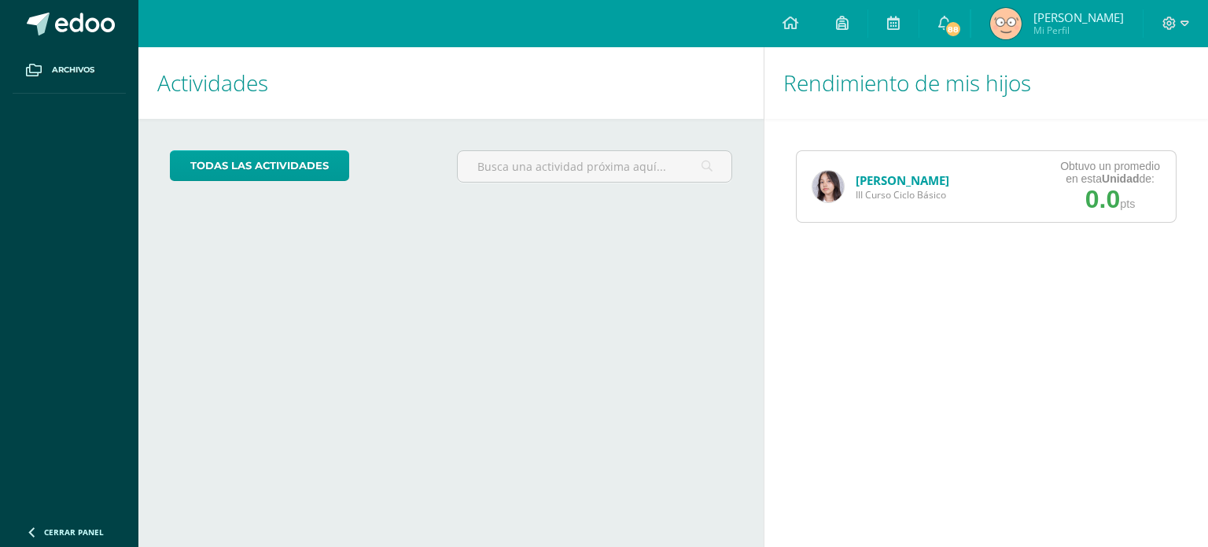
click at [965, 195] on div "Alisson Palencia III Curso Ciclo Básico" at bounding box center [881, 186] width 168 height 71
click at [830, 182] on img at bounding box center [828, 186] width 31 height 31
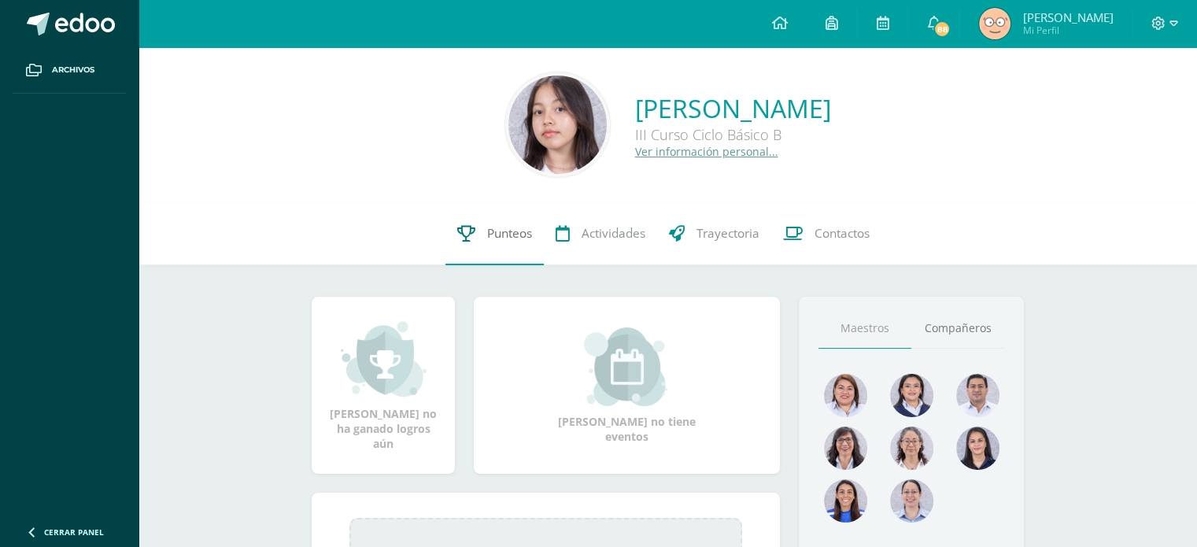
click at [516, 238] on span "Punteos" at bounding box center [509, 233] width 45 height 17
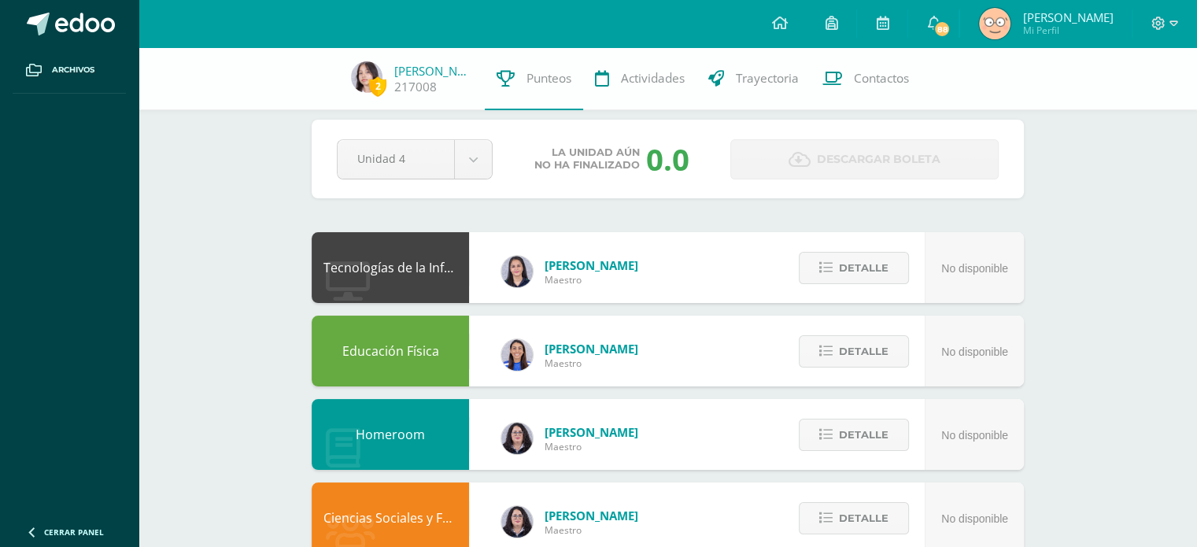
scroll to position [16, 0]
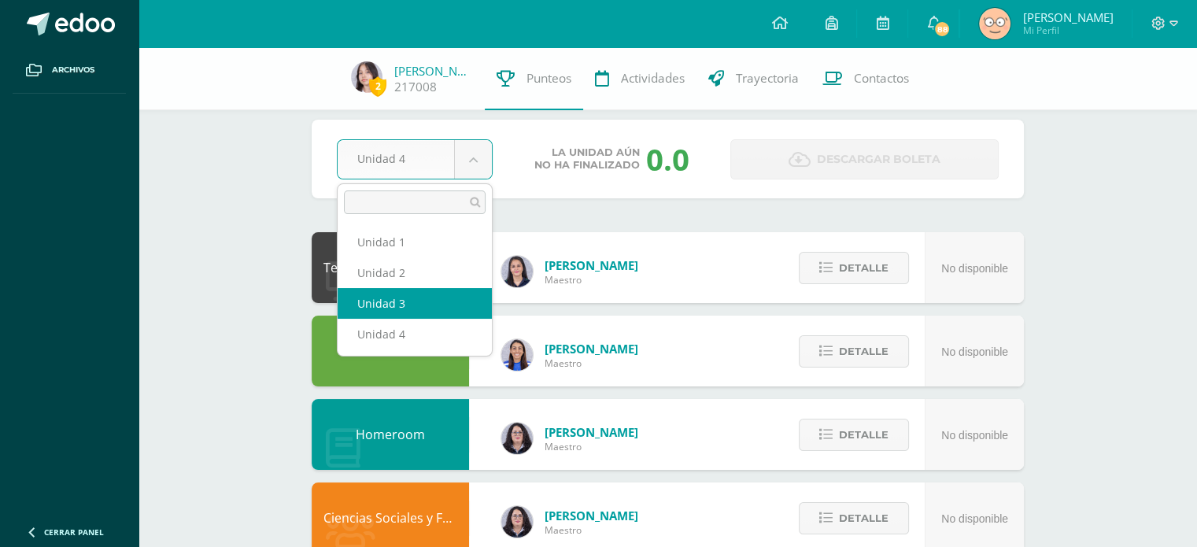
select select "Unidad 3"
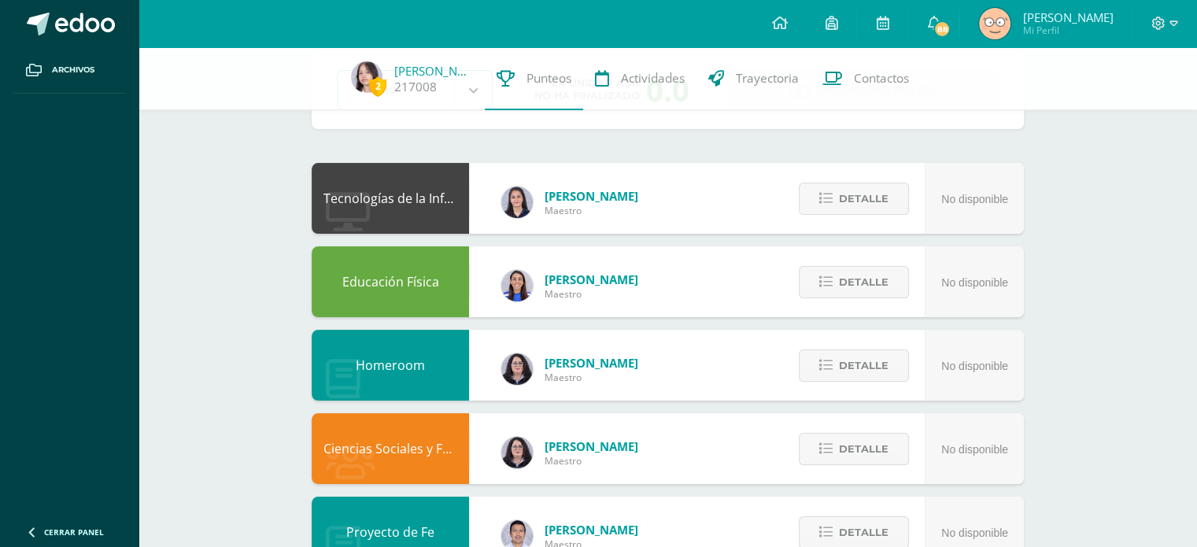
scroll to position [0, 0]
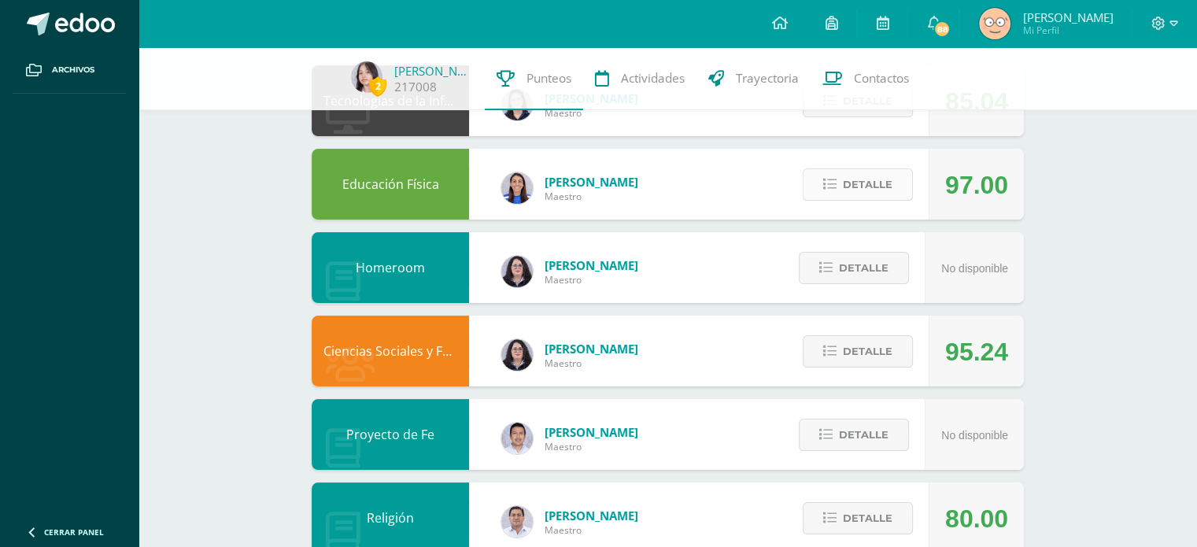
scroll to position [187, 0]
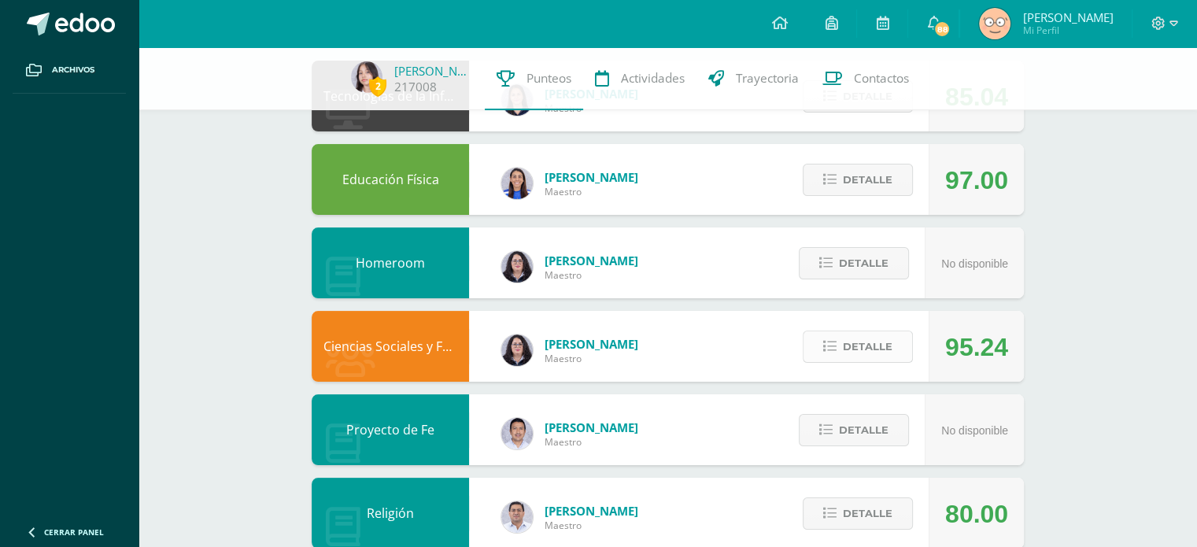
click at [860, 341] on span "Detalle" at bounding box center [868, 346] width 50 height 29
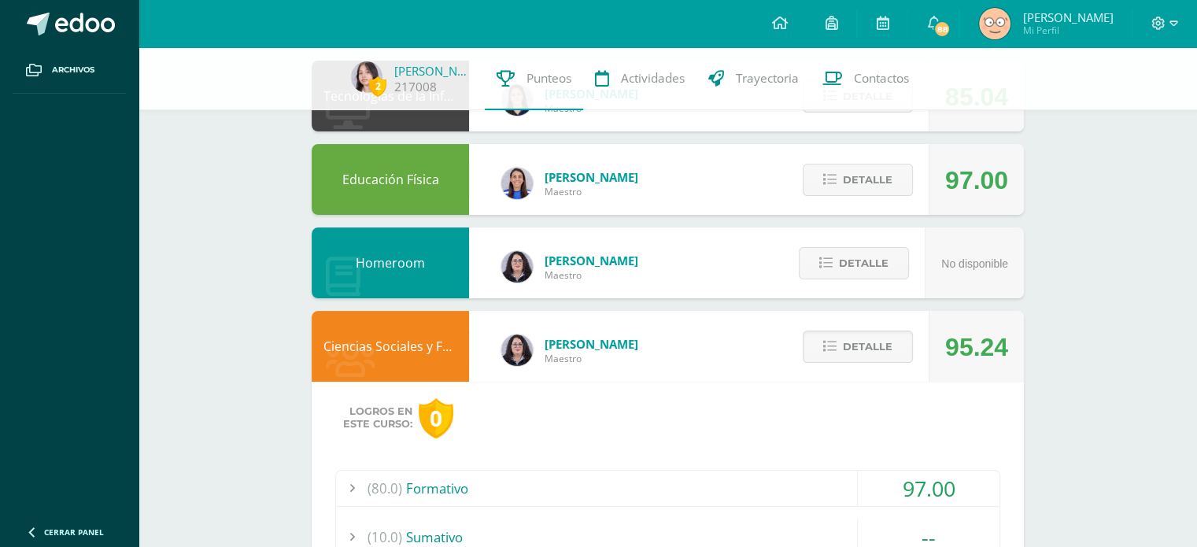
scroll to position [386, 0]
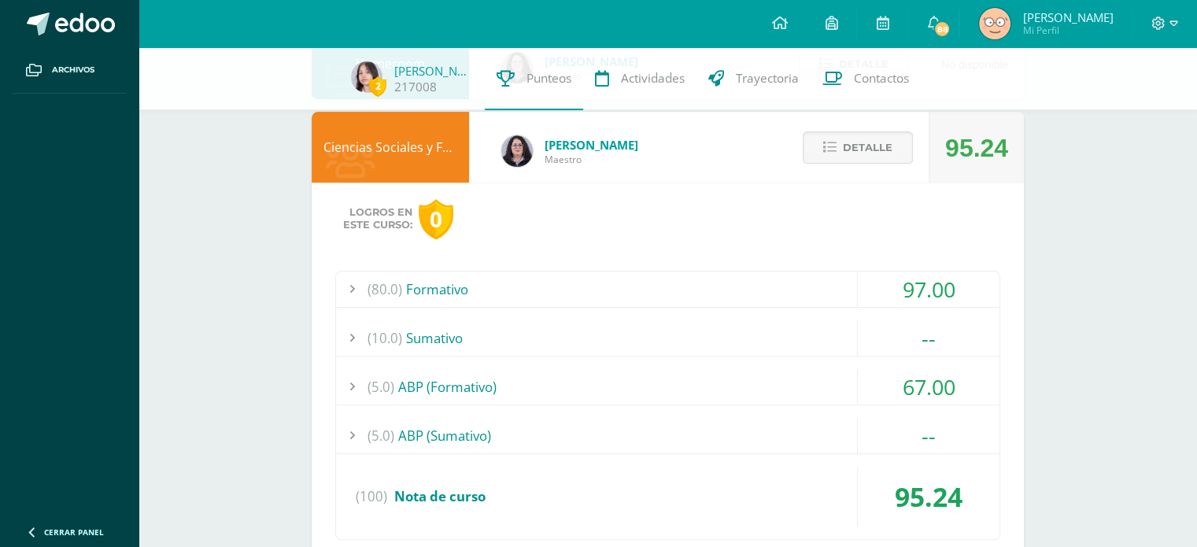
click at [869, 290] on div "97.00" at bounding box center [929, 288] width 142 height 35
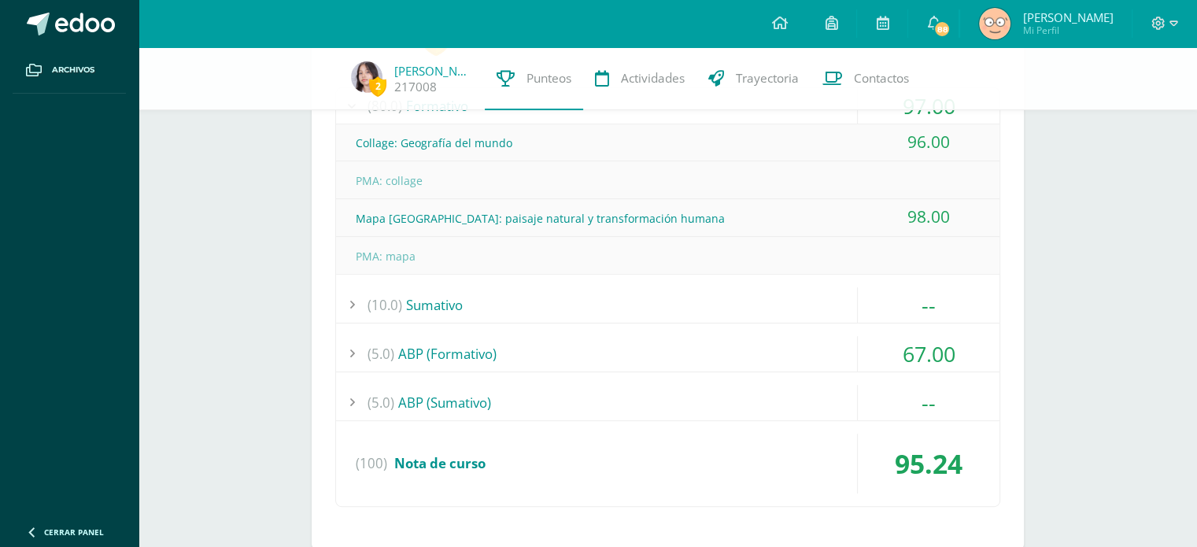
scroll to position [571, 0]
click at [765, 345] on div "(5.0) ABP (Formativo)" at bounding box center [667, 351] width 663 height 35
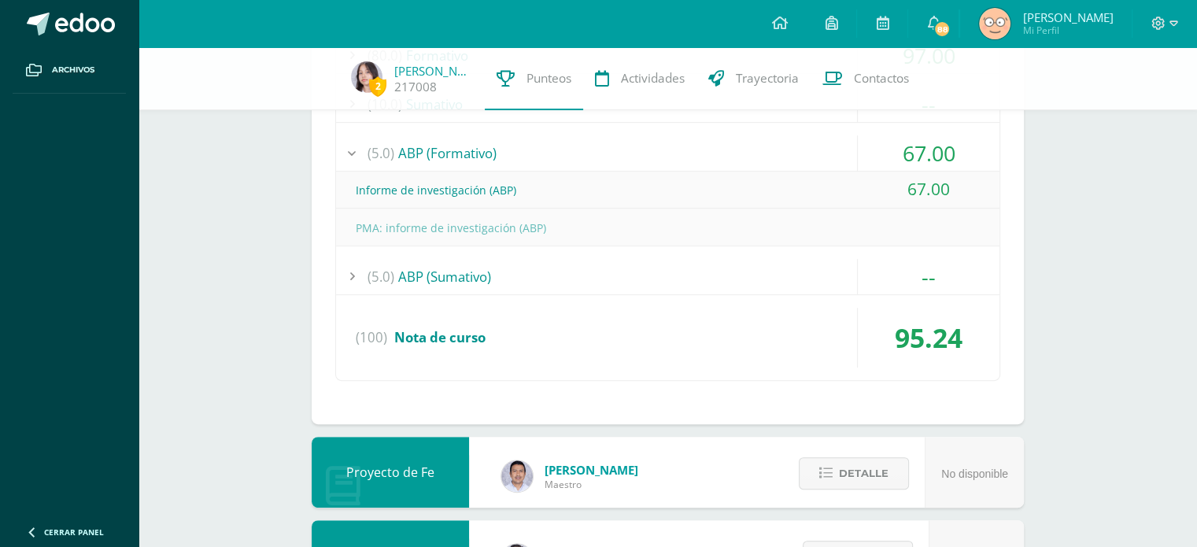
scroll to position [623, 0]
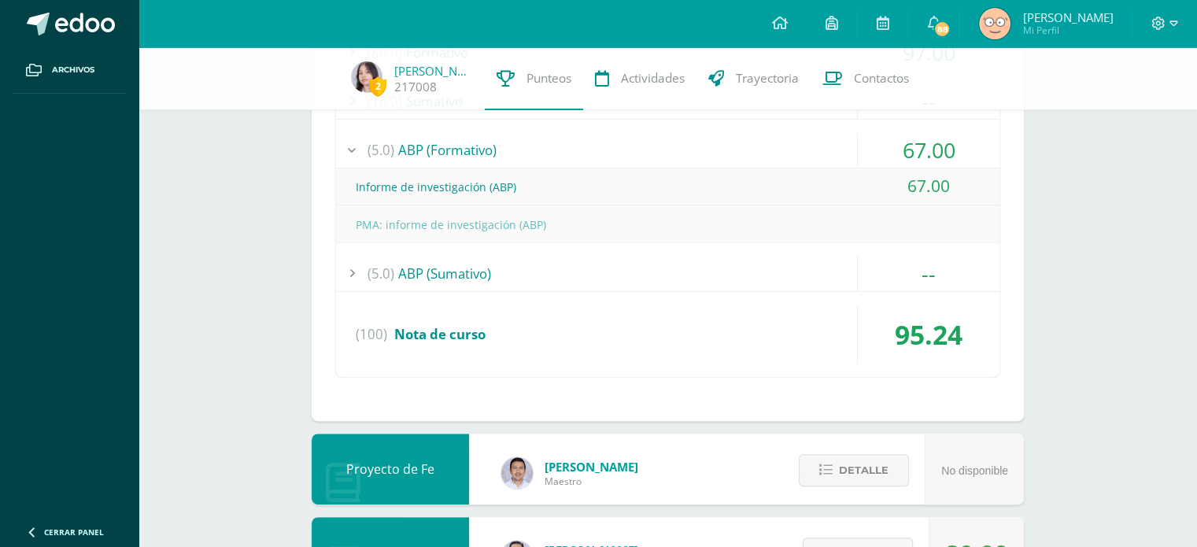
click at [740, 279] on div "(5.0) ABP (Sumativo)" at bounding box center [667, 273] width 663 height 35
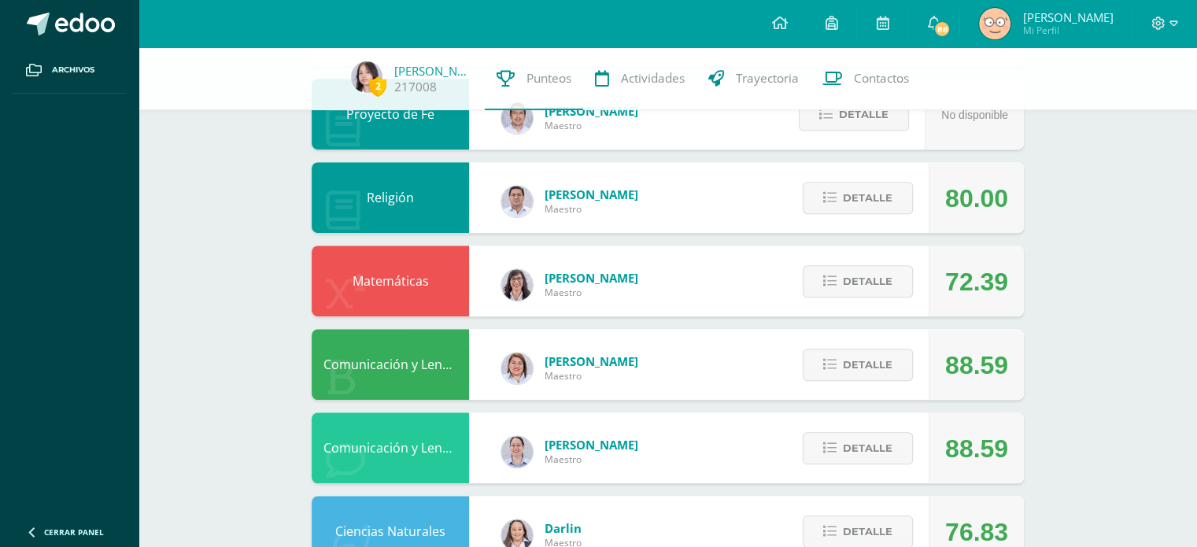
scroll to position [1001, 0]
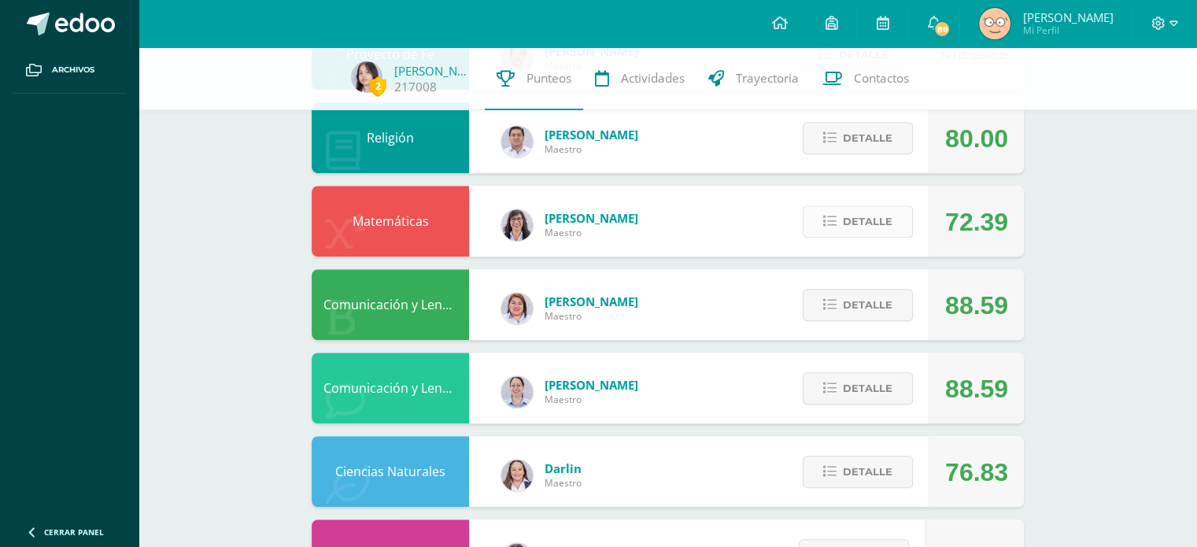
click at [837, 226] on button "Detalle" at bounding box center [857, 221] width 110 height 32
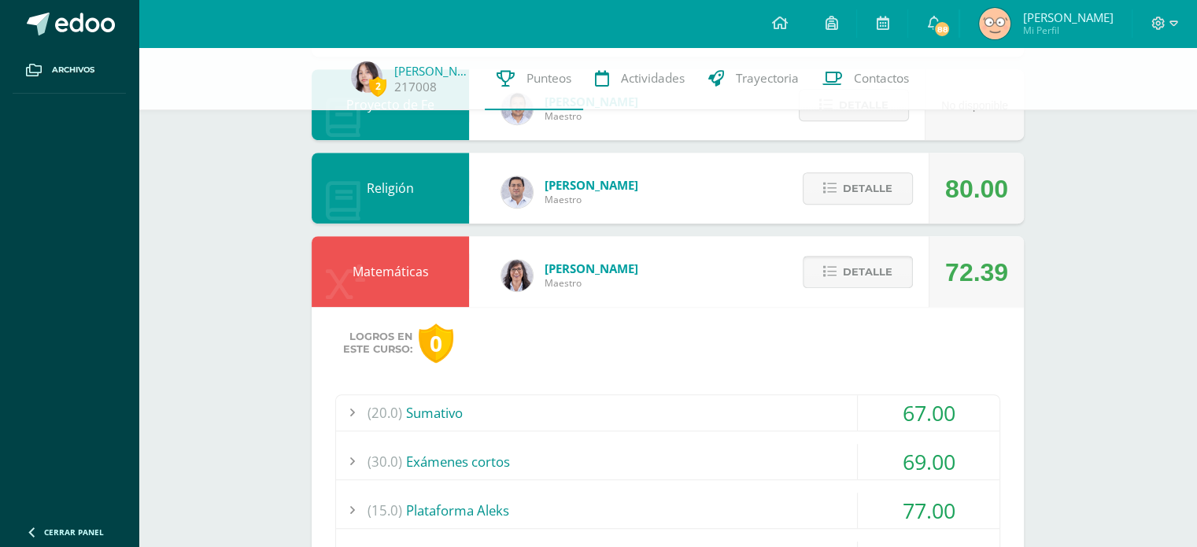
scroll to position [947, 0]
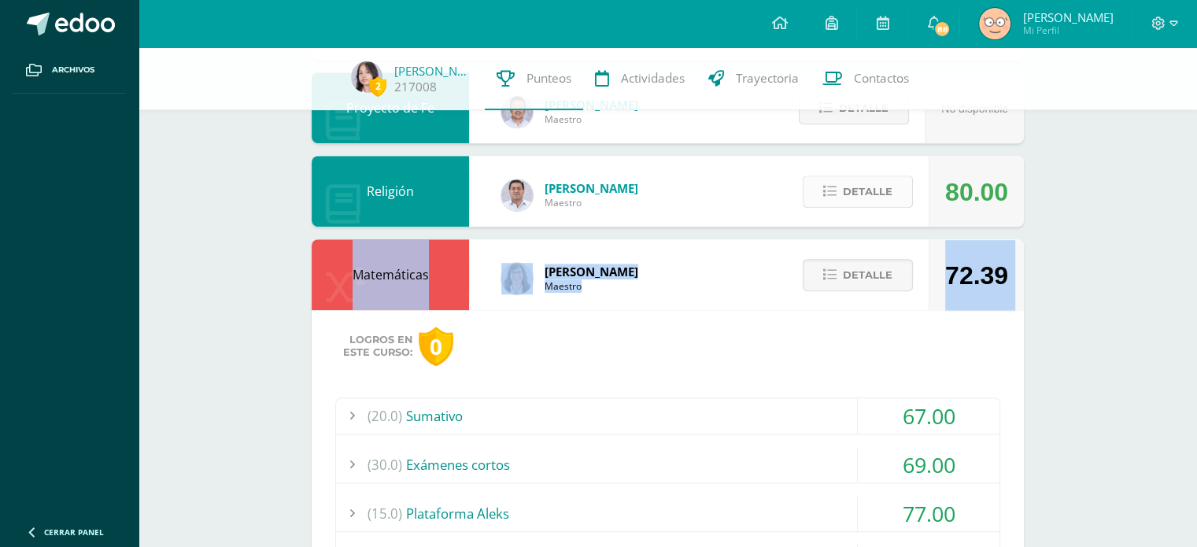
drag, startPoint x: 837, startPoint y: 226, endPoint x: 843, endPoint y: 194, distance: 32.1
click at [843, 194] on div "Tecnologías de la Información y Comunicación: Computación Alejandra Rimola Maes…" at bounding box center [668, 363] width 712 height 2125
click at [843, 194] on span "Detalle" at bounding box center [868, 191] width 50 height 29
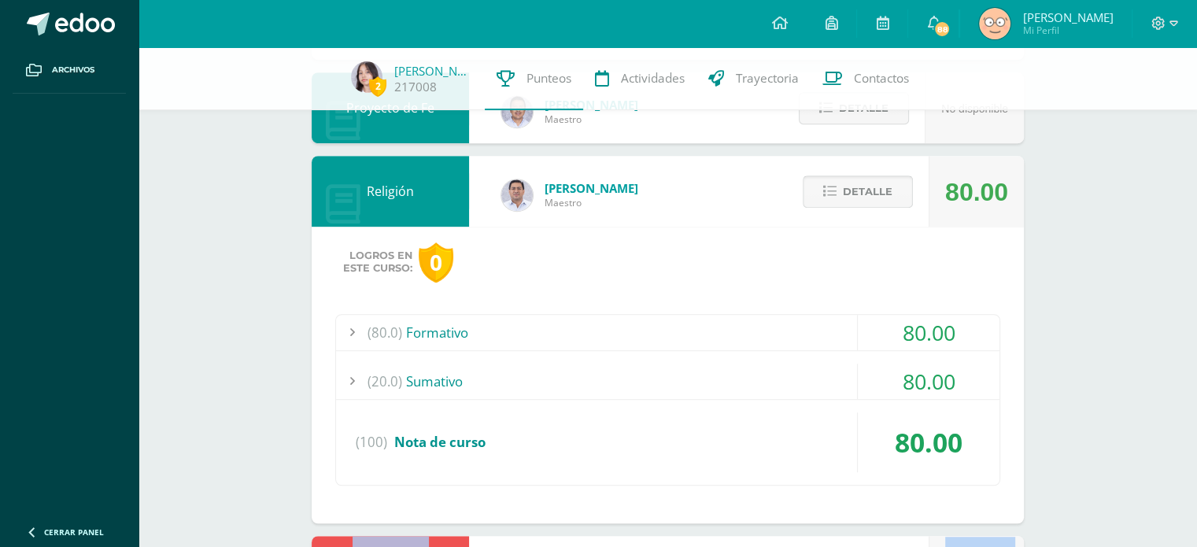
click at [861, 193] on span at bounding box center [858, 191] width 76 height 21
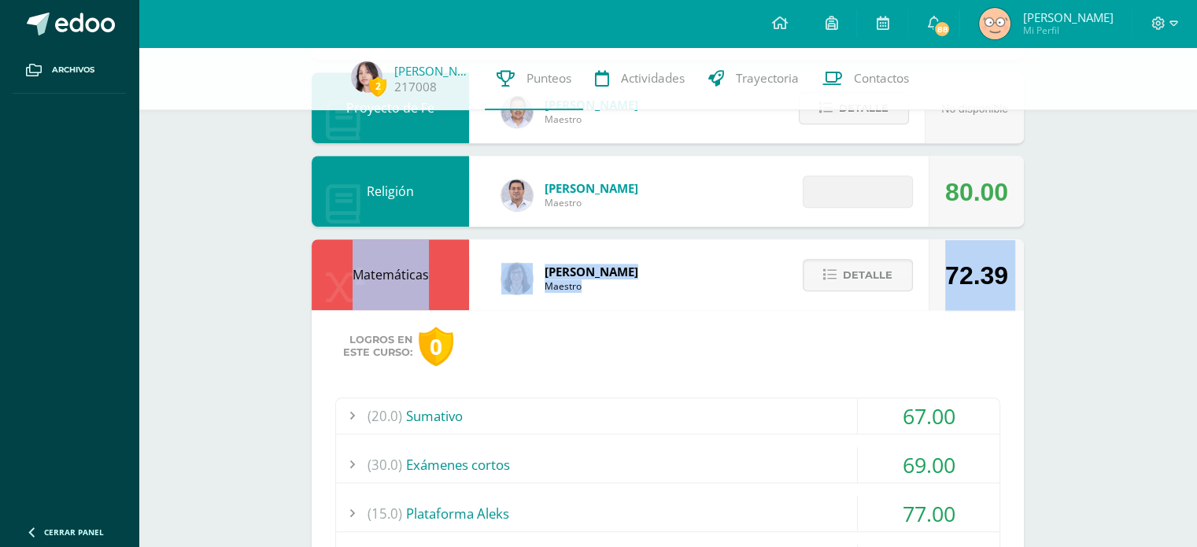
click at [865, 191] on span at bounding box center [858, 191] width 76 height 21
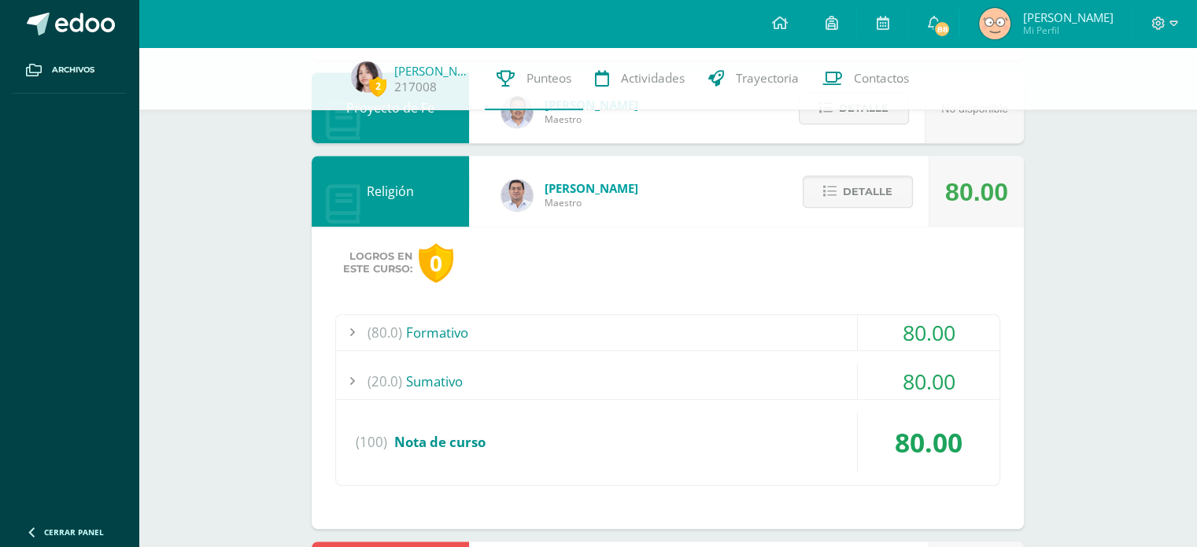
click at [872, 337] on div "80.00" at bounding box center [929, 332] width 142 height 35
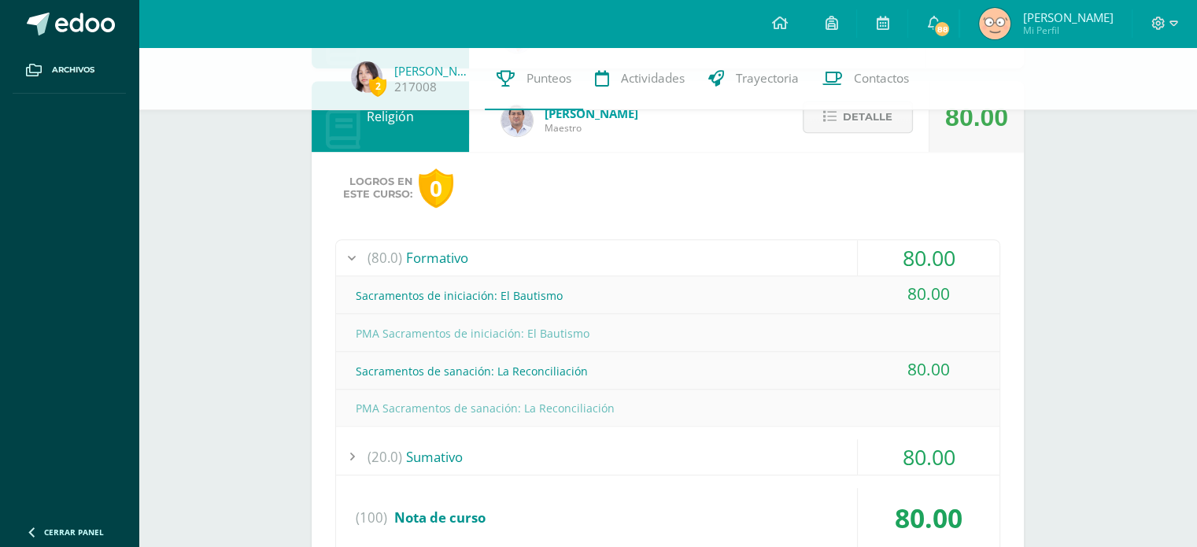
scroll to position [1029, 0]
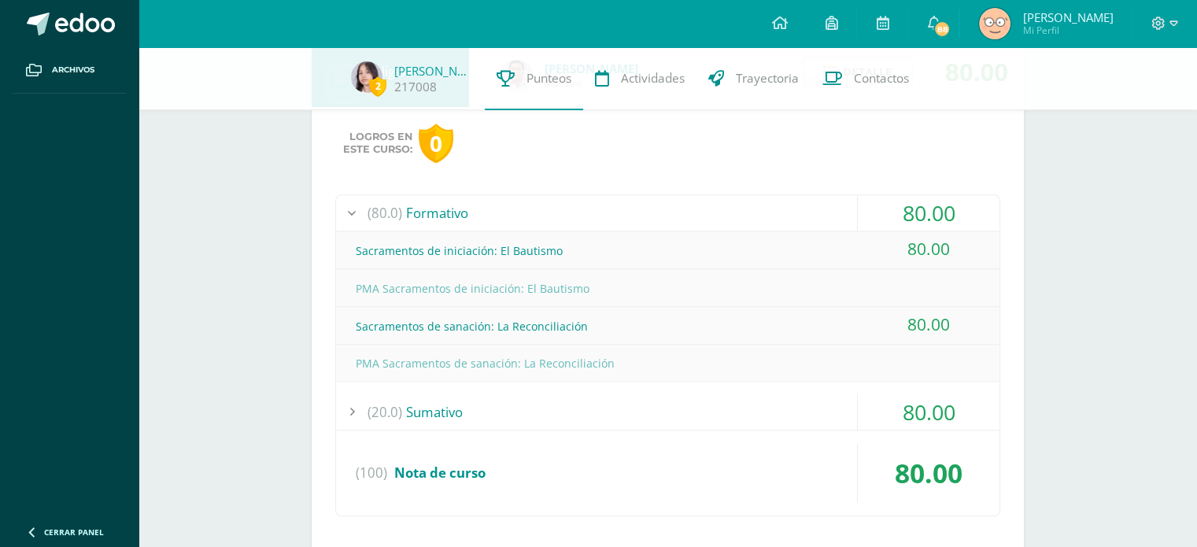
click at [828, 415] on div "(20.0) Sumativo" at bounding box center [667, 411] width 663 height 35
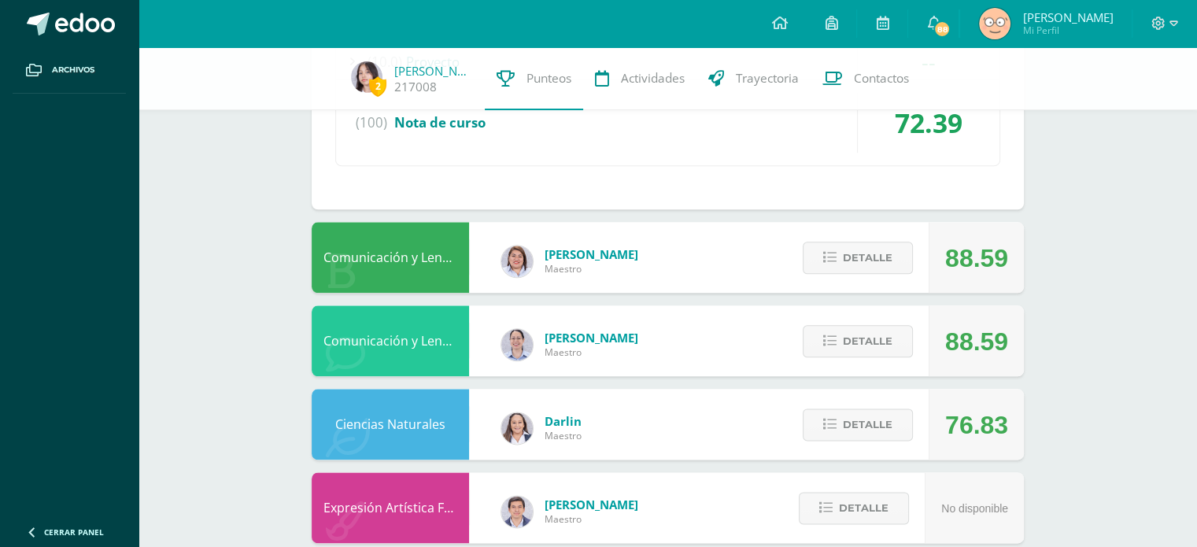
scroll to position [1838, 0]
click at [862, 336] on span "Detalle" at bounding box center [868, 340] width 50 height 29
click at [878, 247] on span "Detalle" at bounding box center [868, 256] width 50 height 29
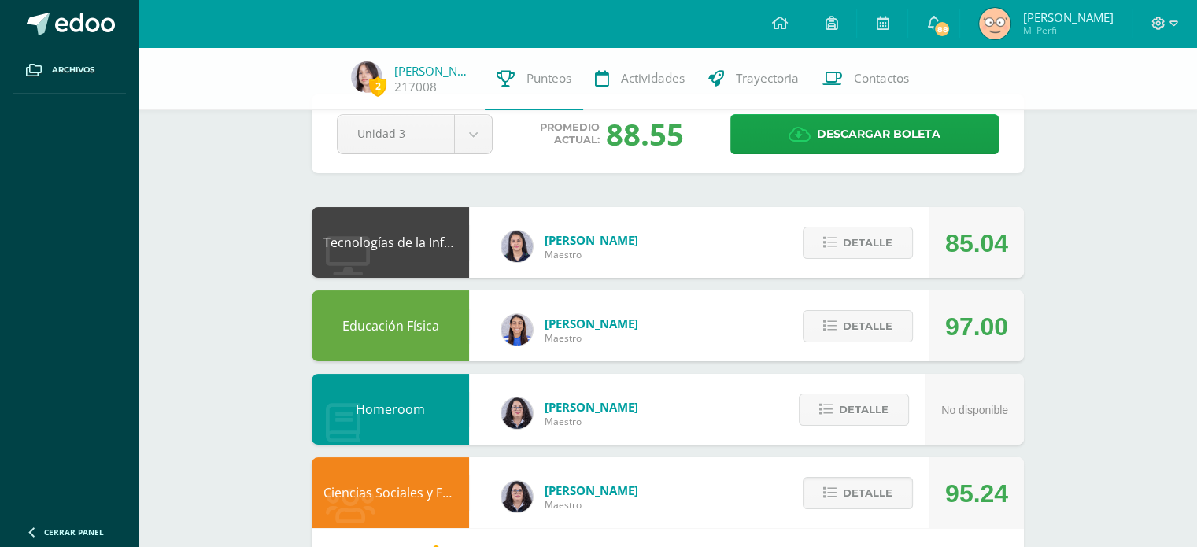
scroll to position [42, 0]
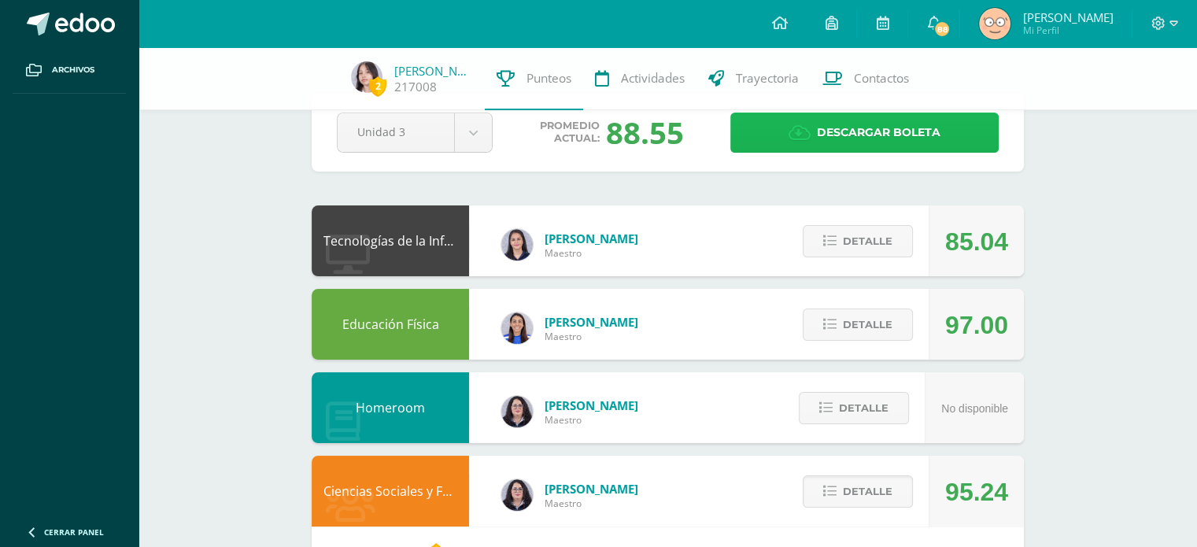
click at [817, 138] on span "Descargar boleta" at bounding box center [879, 132] width 124 height 39
click at [891, 242] on span "Detalle" at bounding box center [868, 241] width 50 height 29
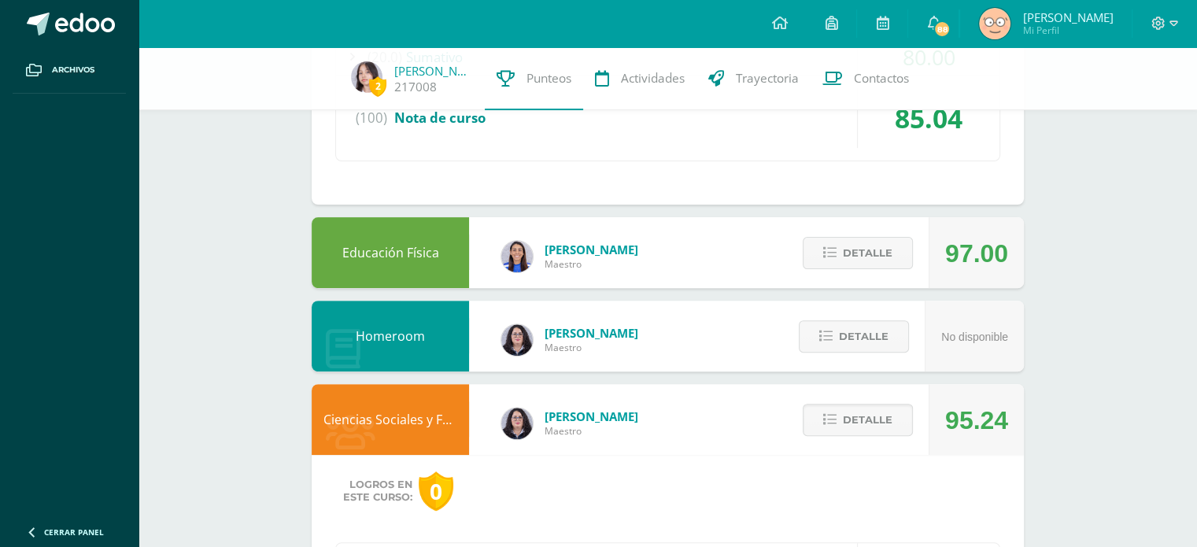
scroll to position [474, 0]
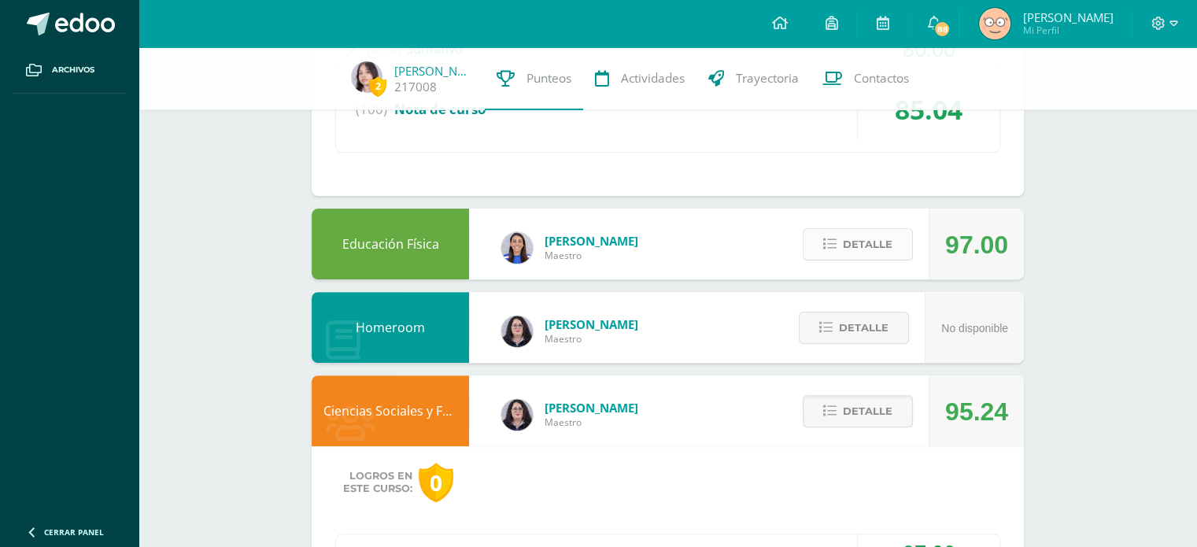
click at [857, 248] on span "Detalle" at bounding box center [868, 244] width 50 height 29
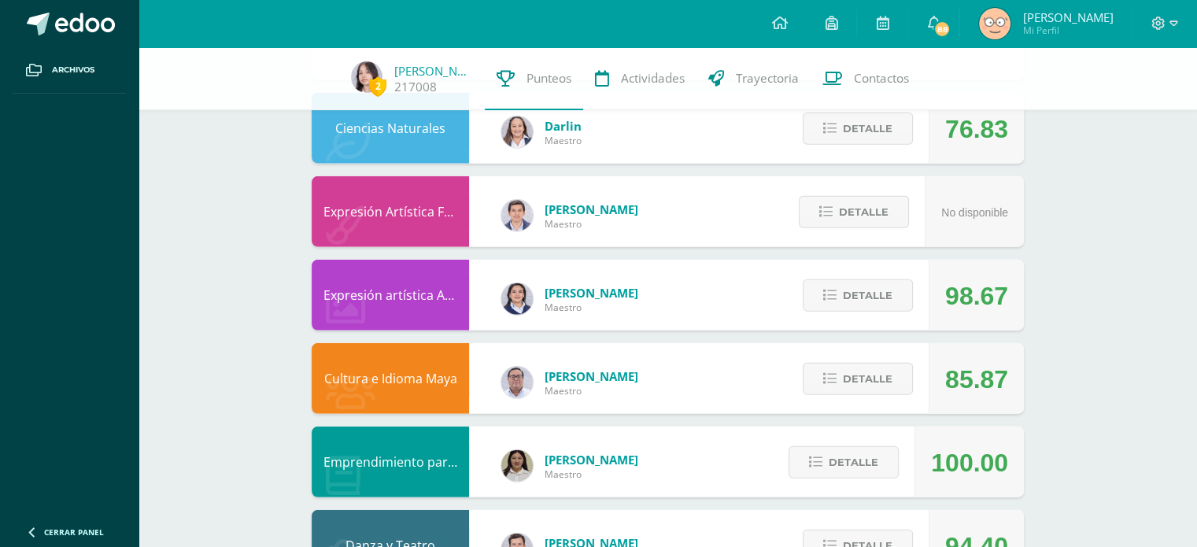
scroll to position [4063, 0]
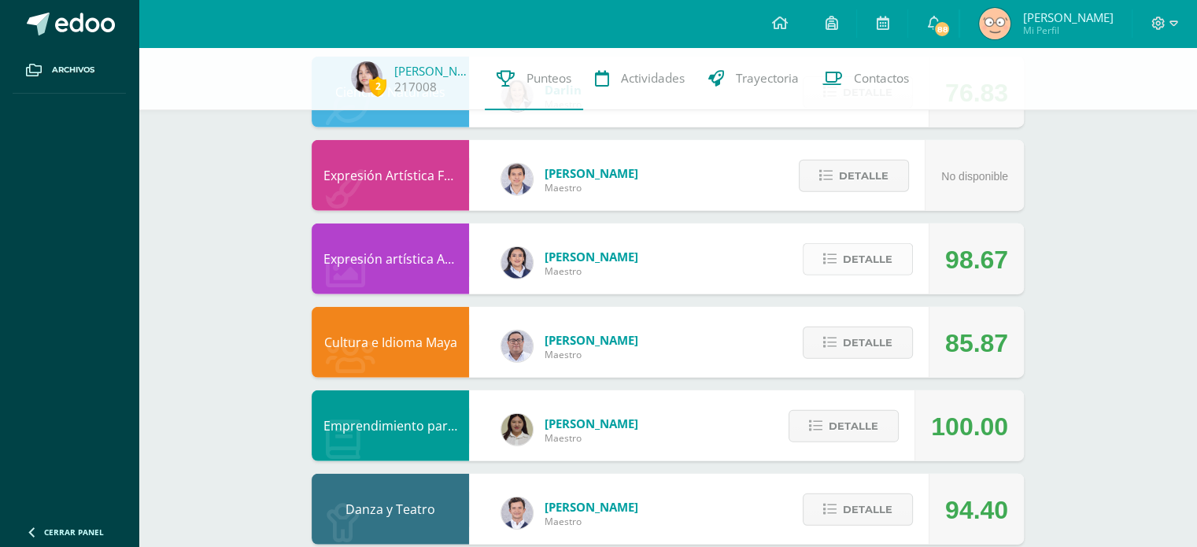
click at [843, 243] on button "Detalle" at bounding box center [857, 259] width 110 height 32
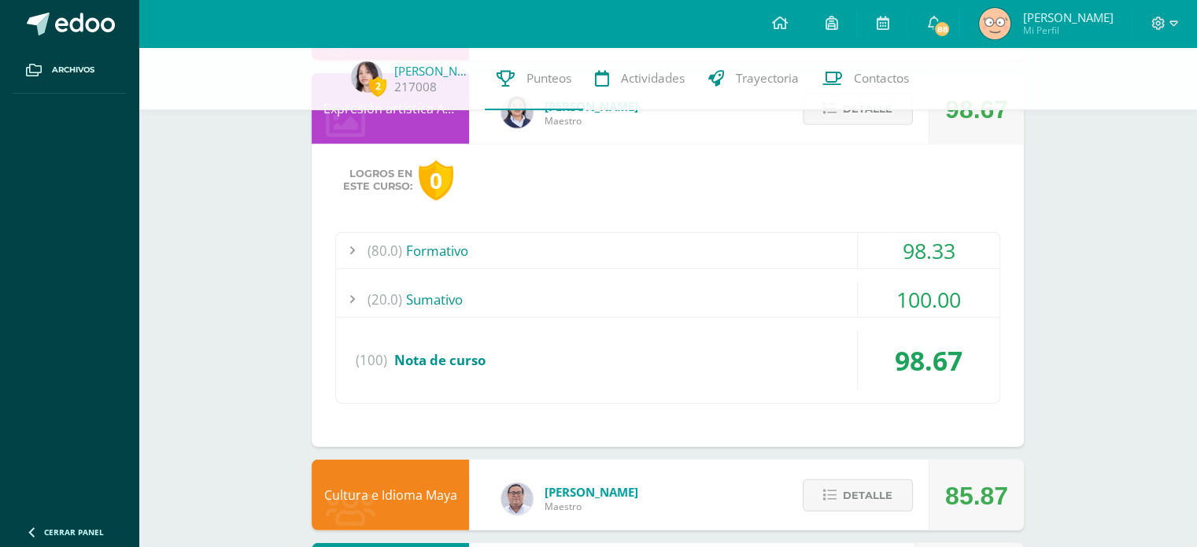
scroll to position [4217, 0]
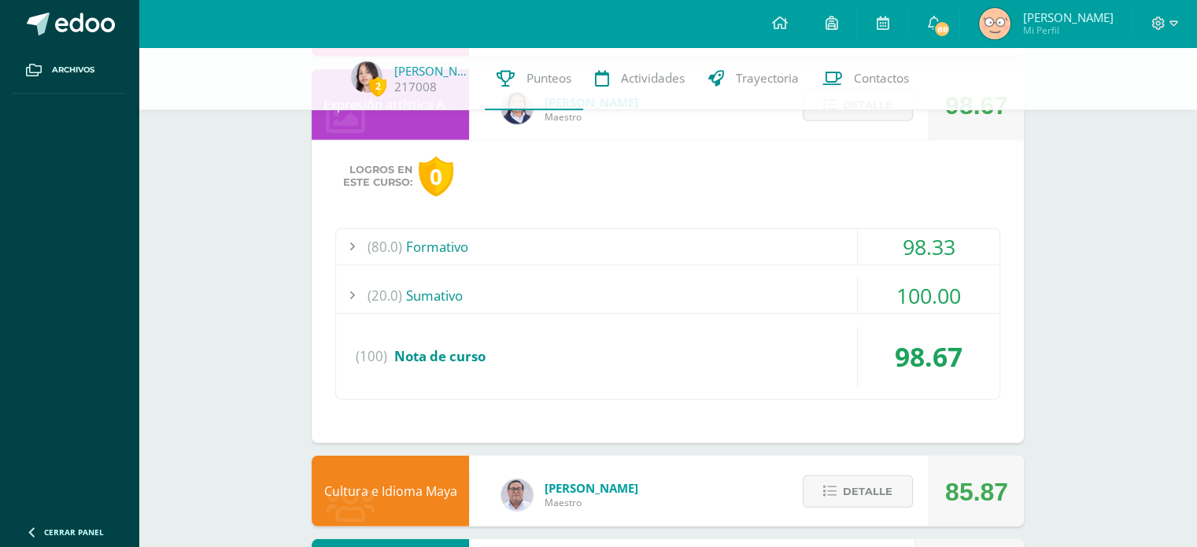
click at [835, 284] on div "(20.0) Sumativo" at bounding box center [667, 295] width 663 height 35
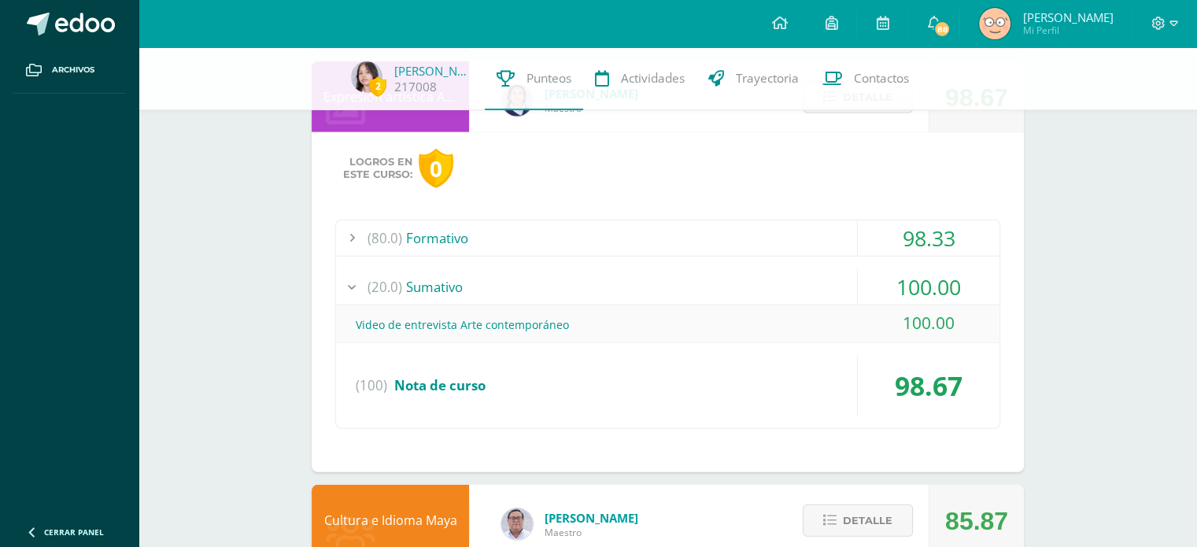
scroll to position [4155, 0]
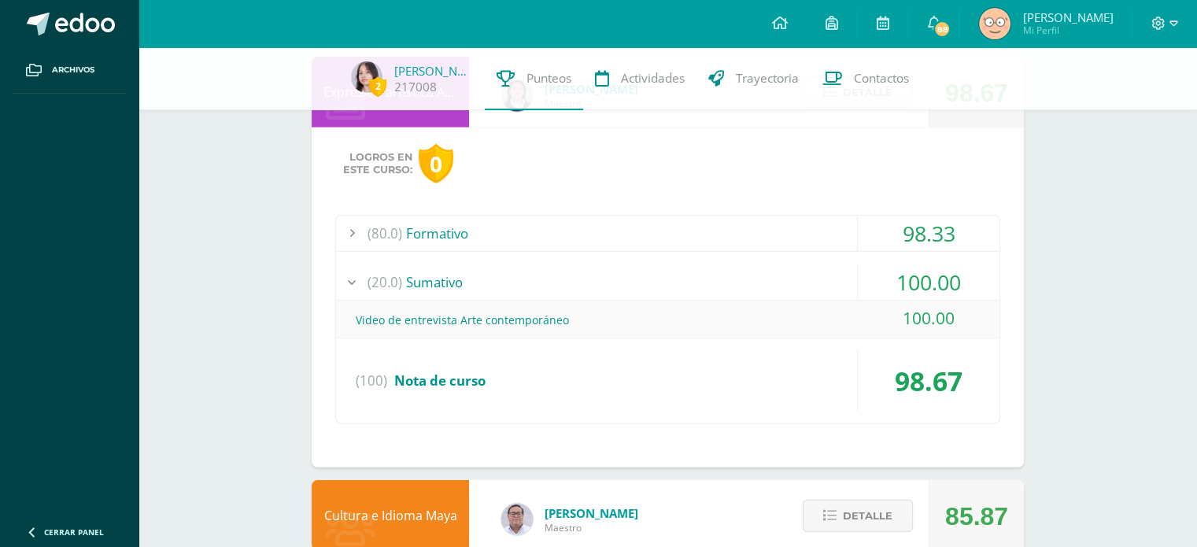
click at [886, 224] on div "98.33" at bounding box center [929, 233] width 142 height 35
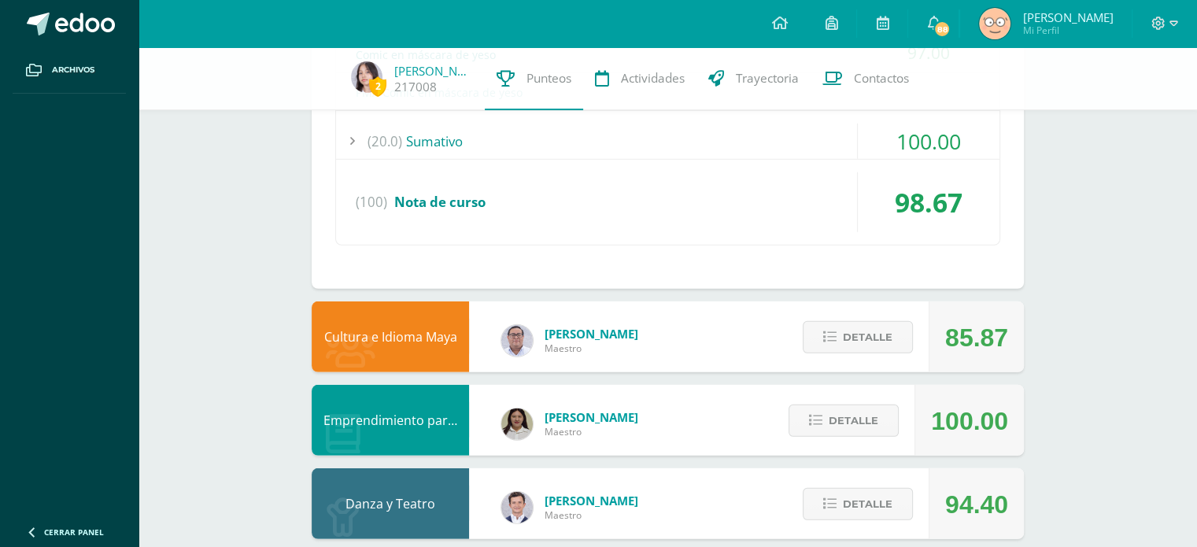
scroll to position [4535, 0]
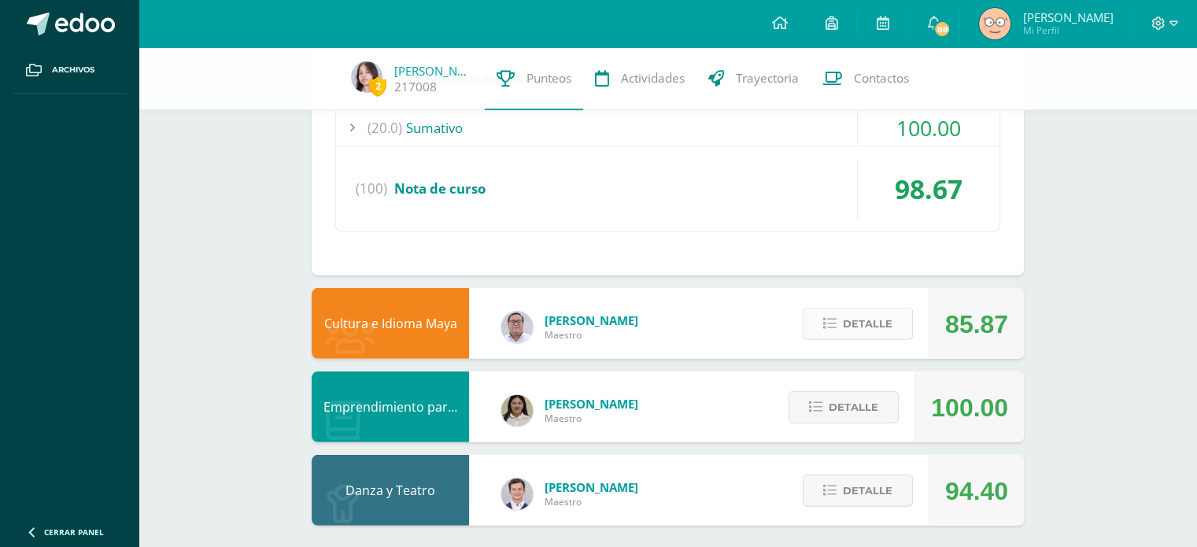
click at [876, 309] on span "Detalle" at bounding box center [868, 323] width 50 height 29
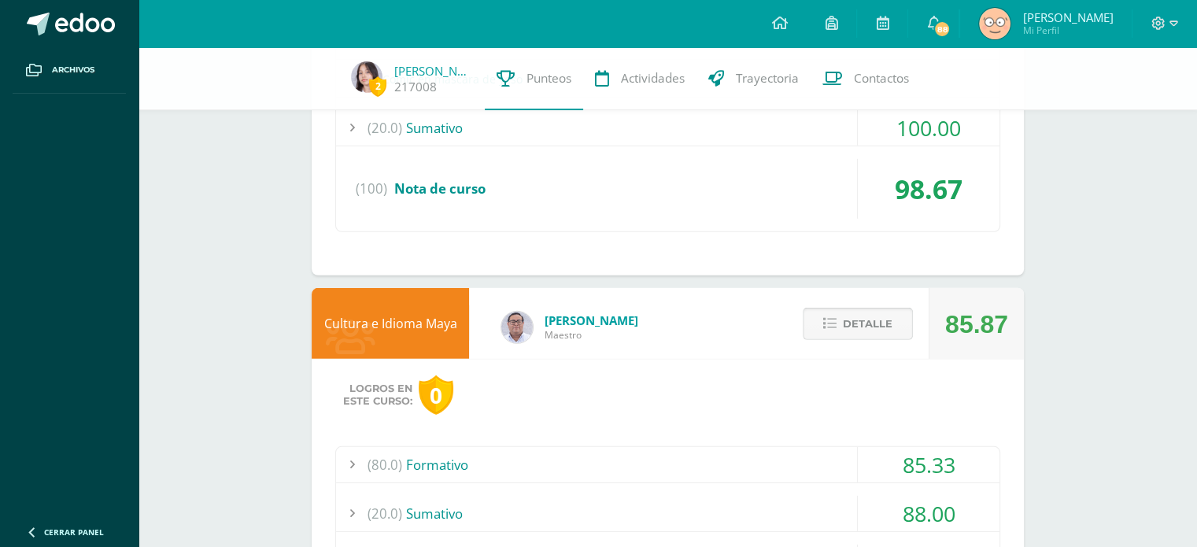
scroll to position [4629, 0]
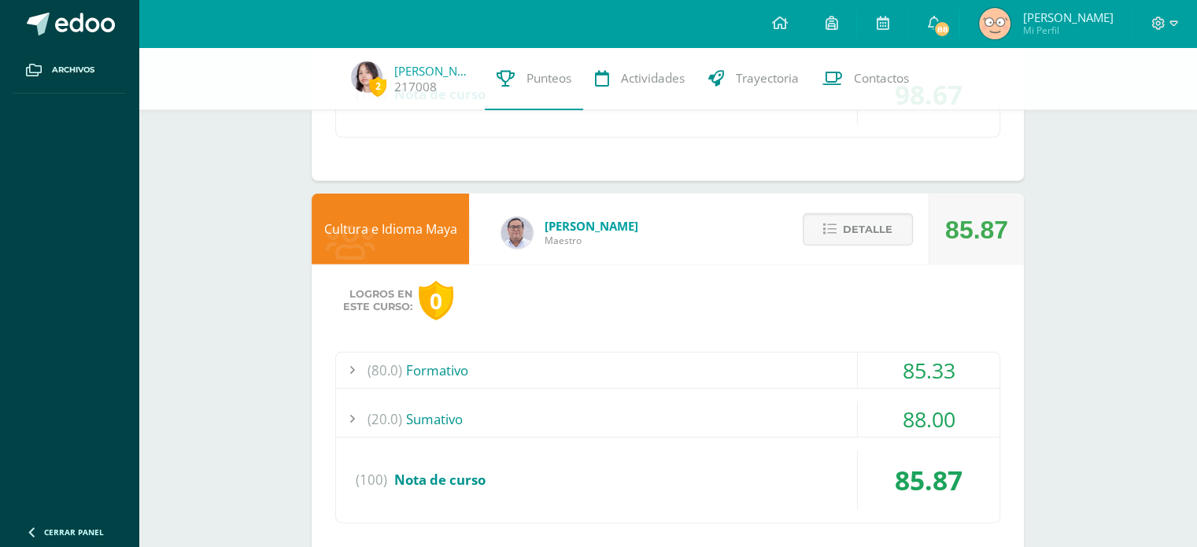
click at [859, 352] on div "85.33" at bounding box center [929, 369] width 142 height 35
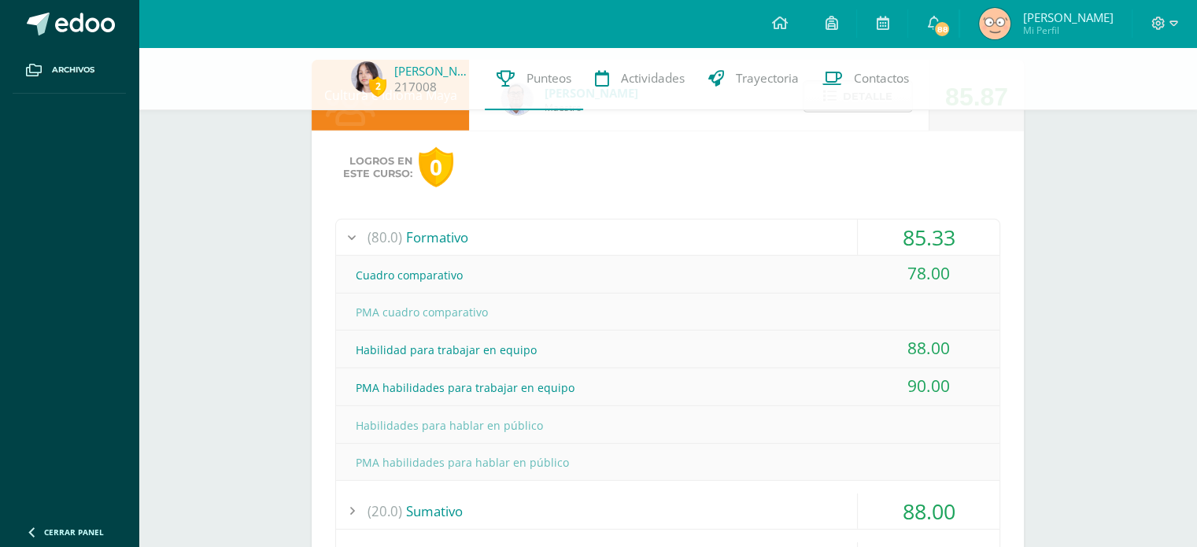
scroll to position [4598, 0]
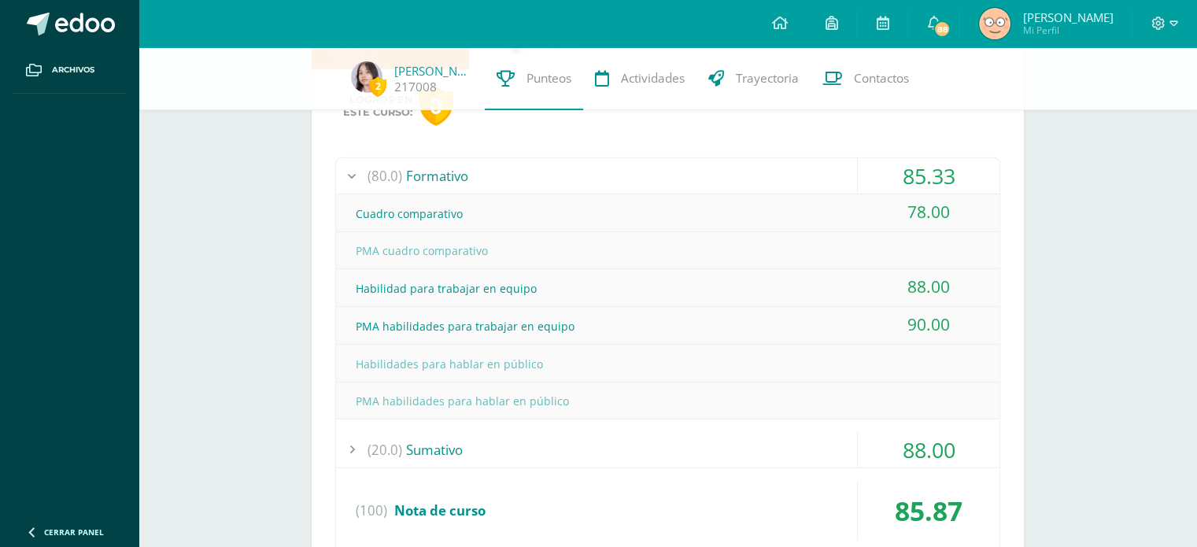
click at [802, 449] on div "(20.0) Sumativo" at bounding box center [667, 449] width 663 height 35
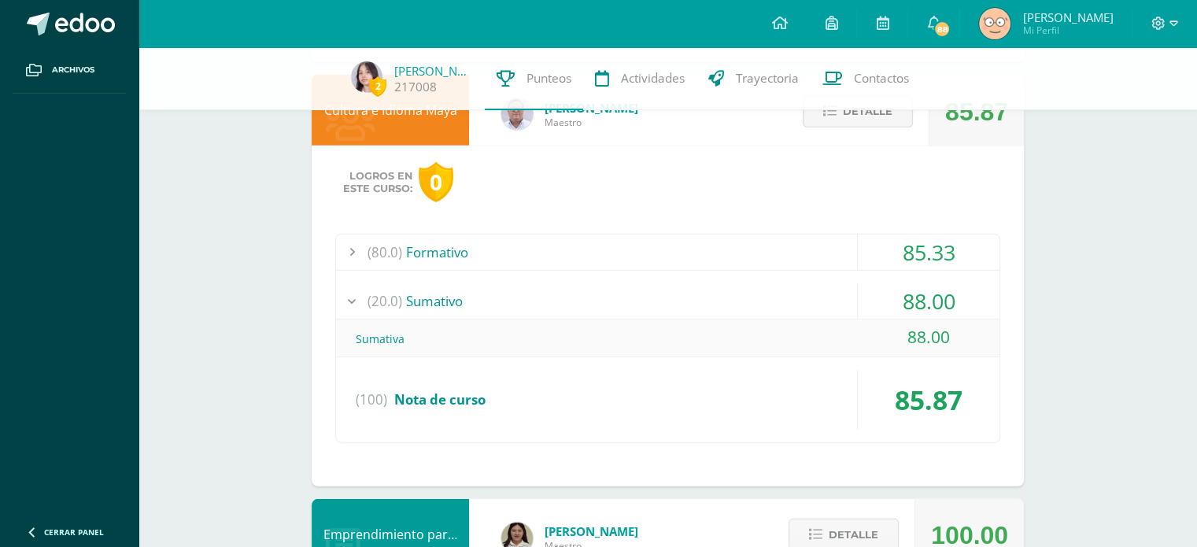
scroll to position [4496, 0]
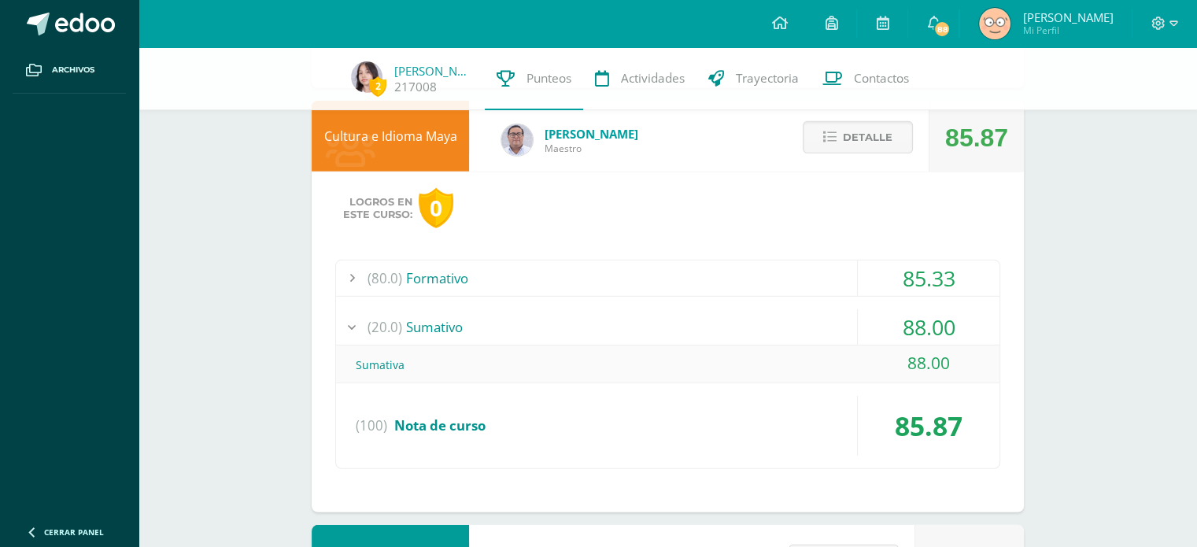
click at [799, 267] on div "(80.0) Formativo" at bounding box center [667, 277] width 663 height 35
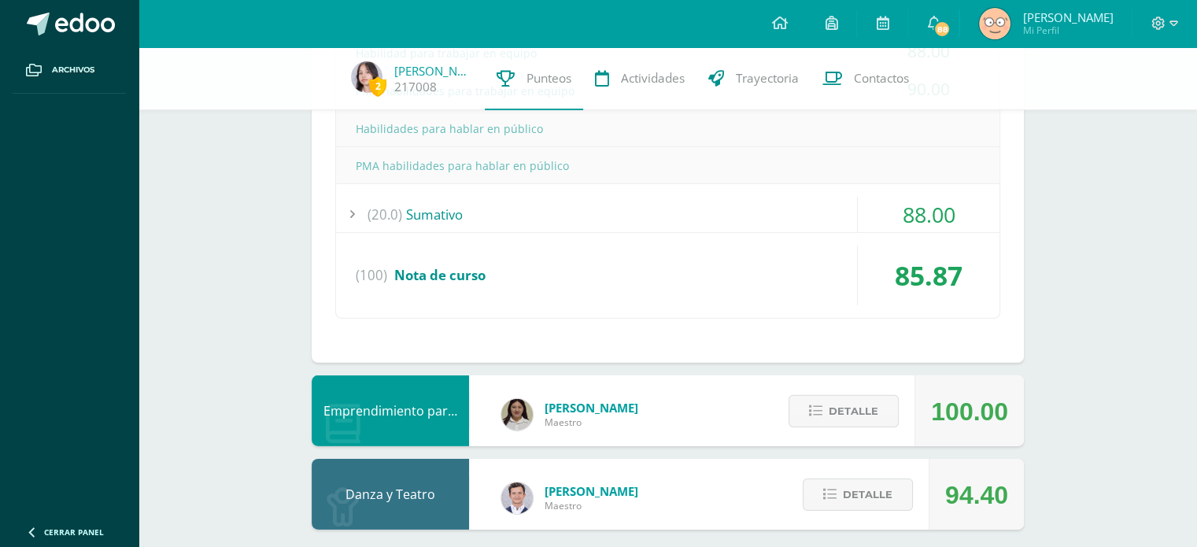
scroll to position [4837, 0]
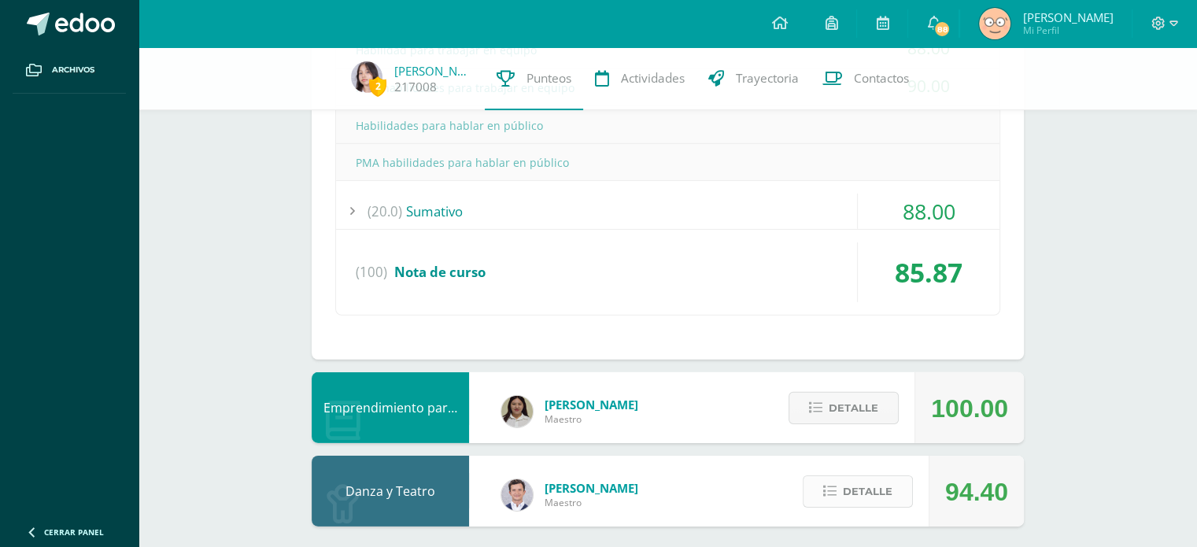
click at [850, 477] on span "Detalle" at bounding box center [868, 491] width 50 height 29
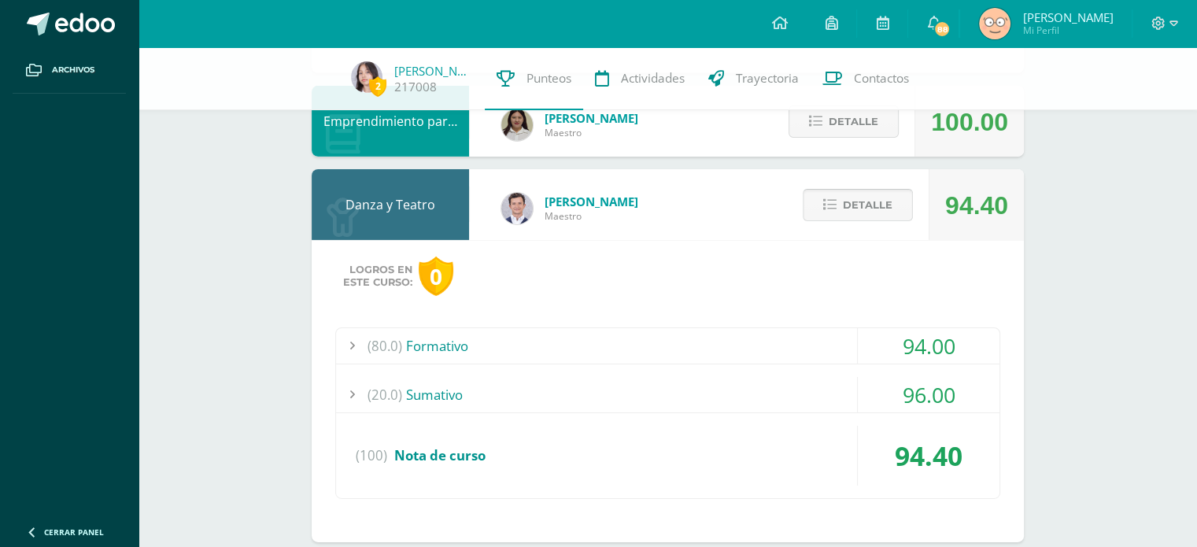
scroll to position [5138, 0]
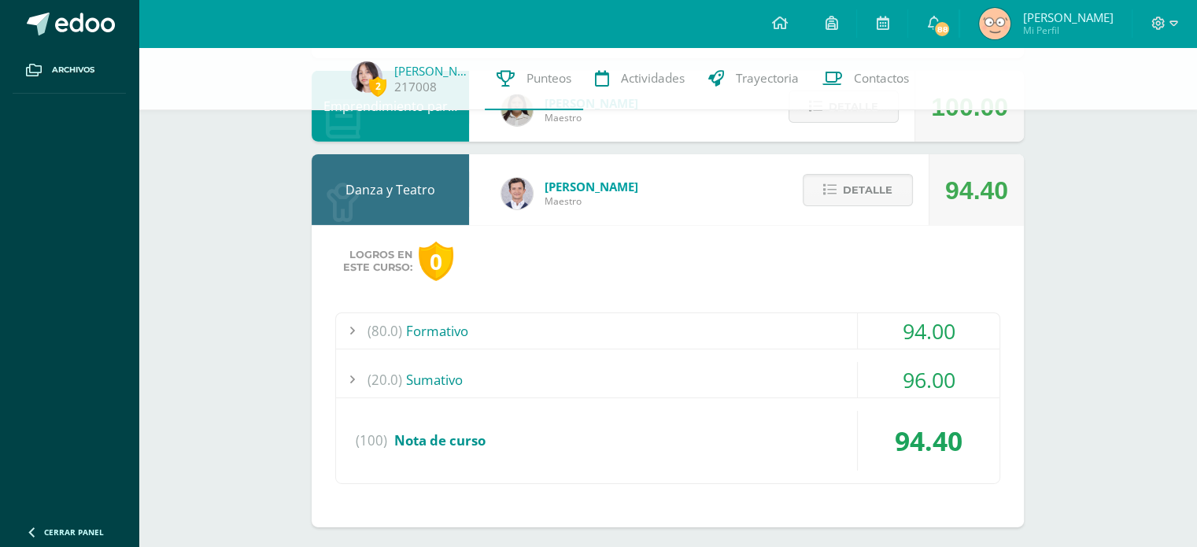
click at [832, 341] on div "(80.0) Formativo 94.00 Actividad 1: Perfil de Dramaturgos 96.00 (100)" at bounding box center [667, 398] width 665 height 172
click at [825, 367] on div "(20.0) Sumativo" at bounding box center [667, 379] width 663 height 35
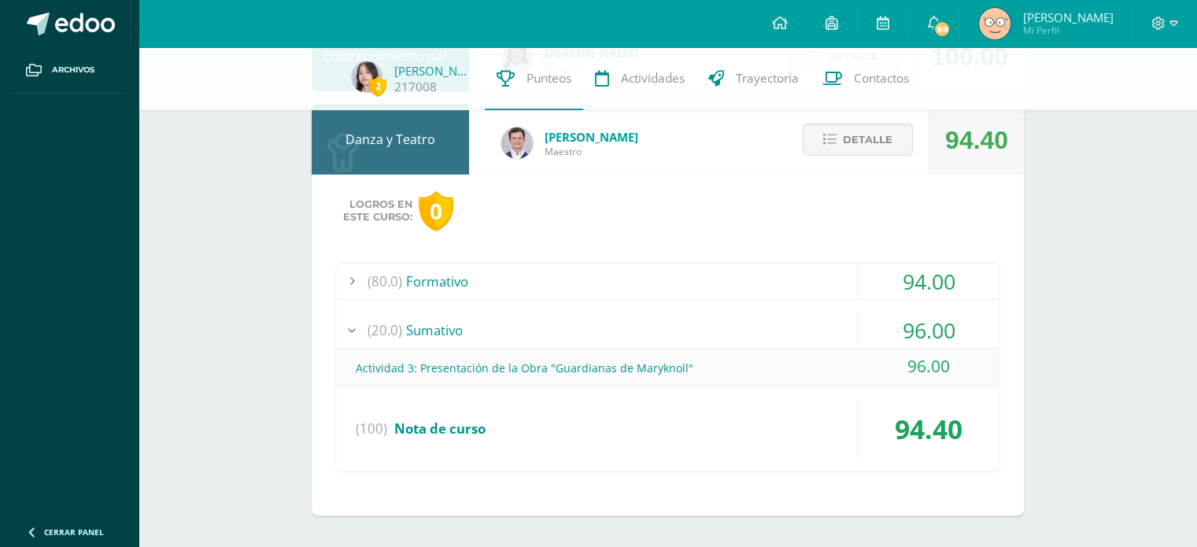
scroll to position [4951, 0]
